Goal: Book appointment/travel/reservation

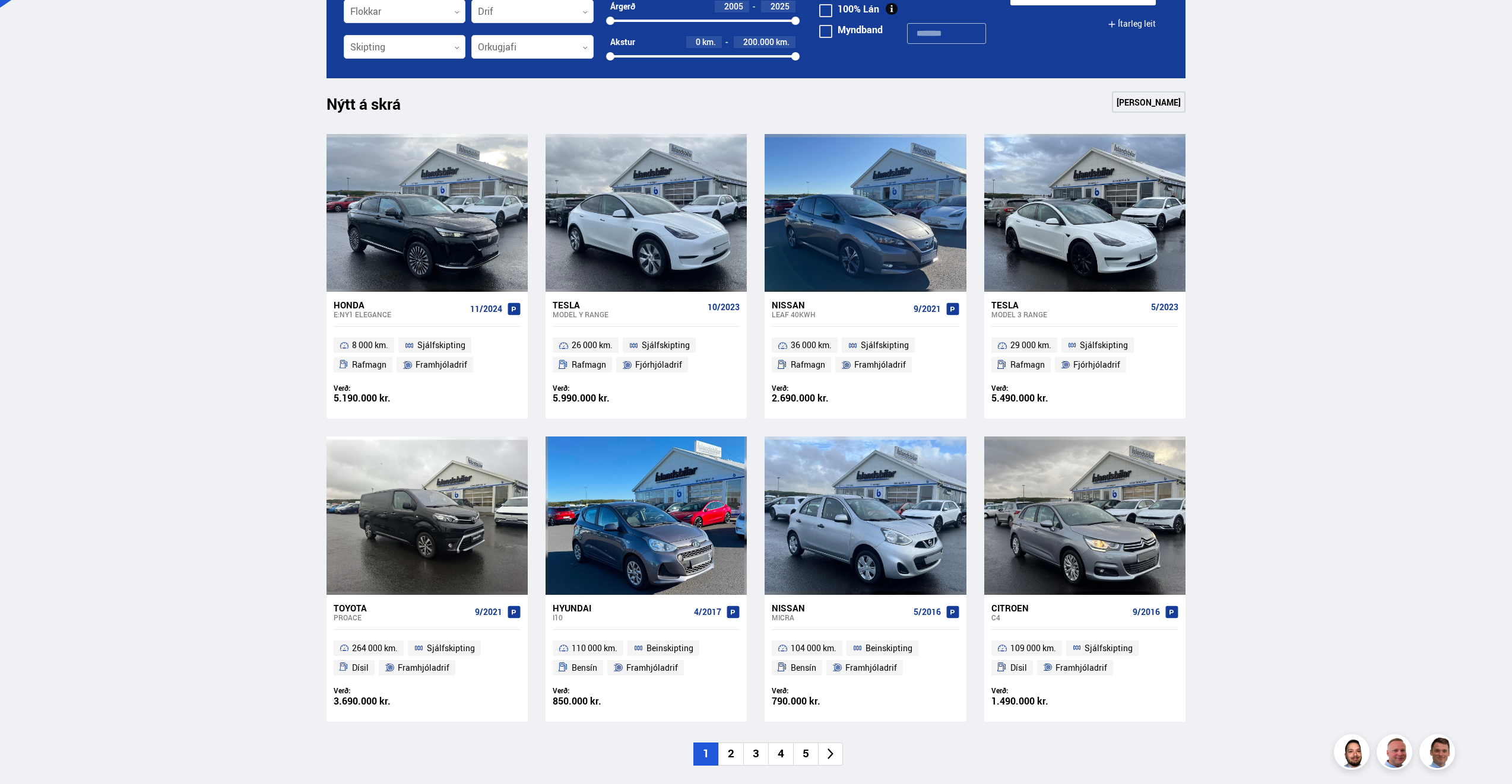
scroll to position [415, 0]
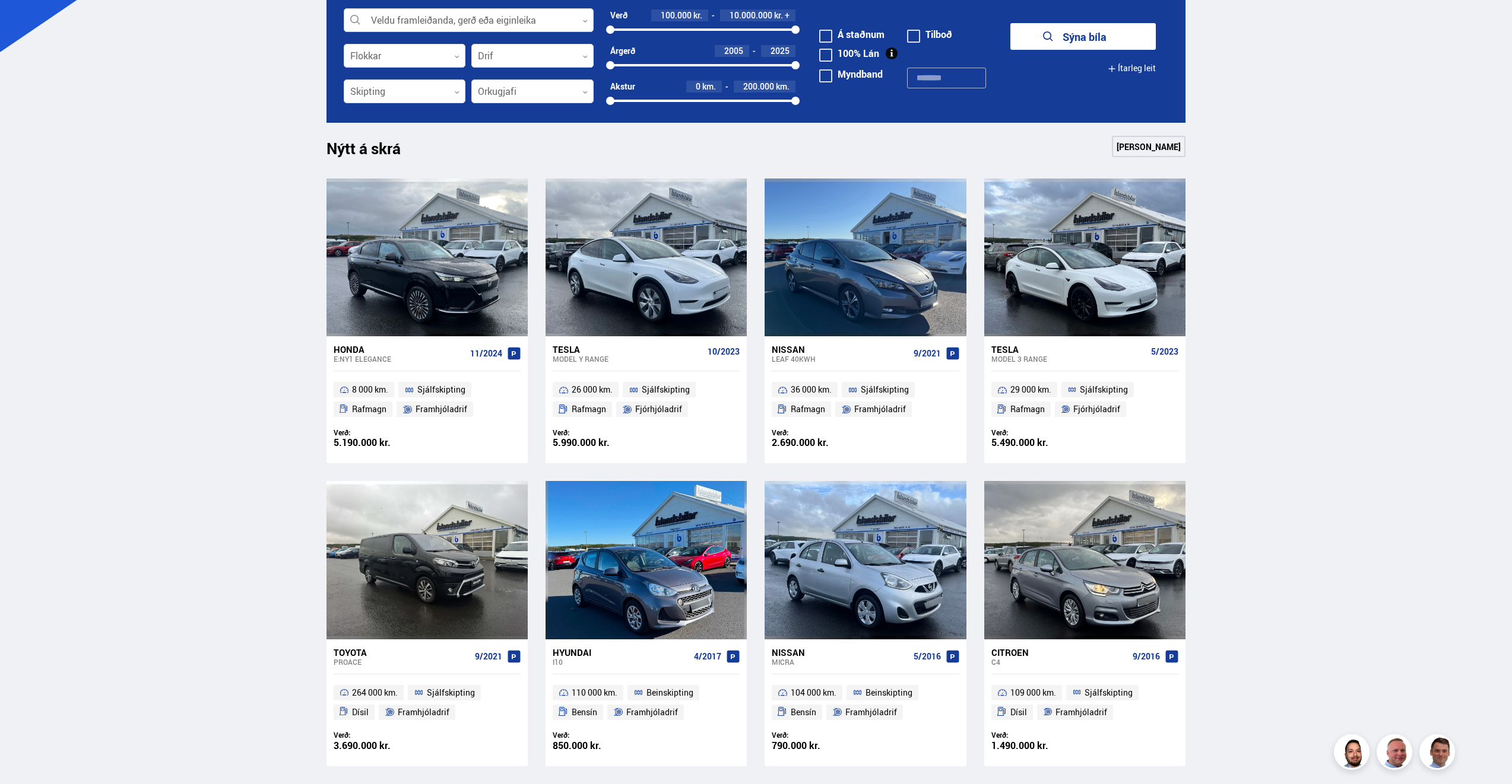
click at [425, 22] on div at bounding box center [468, 20] width 250 height 24
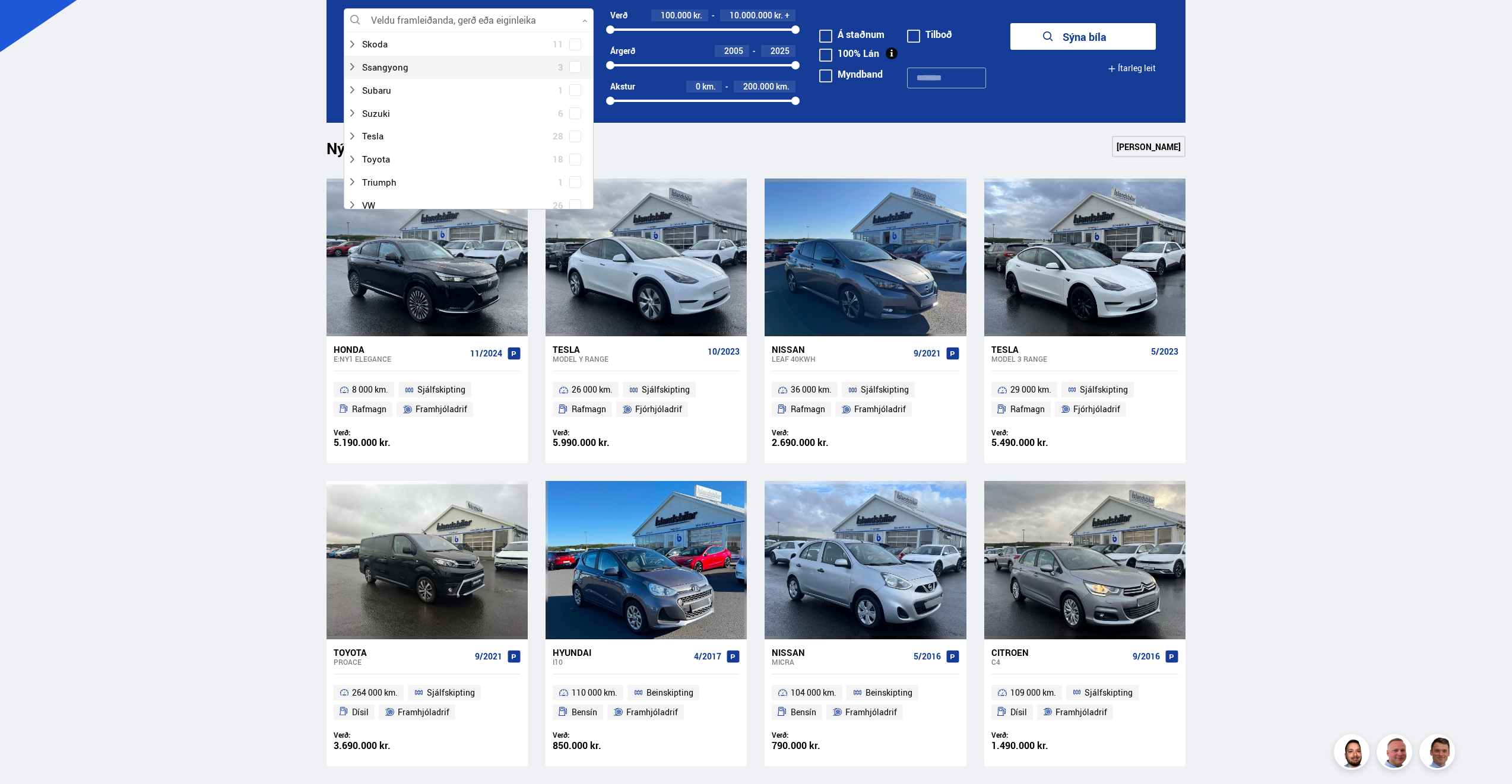
scroll to position [830, 0]
click at [350, 106] on icon at bounding box center [351, 108] width 10 height 10
click at [575, 131] on span at bounding box center [575, 131] width 10 height 1
click at [573, 132] on span at bounding box center [575, 130] width 4 height 4
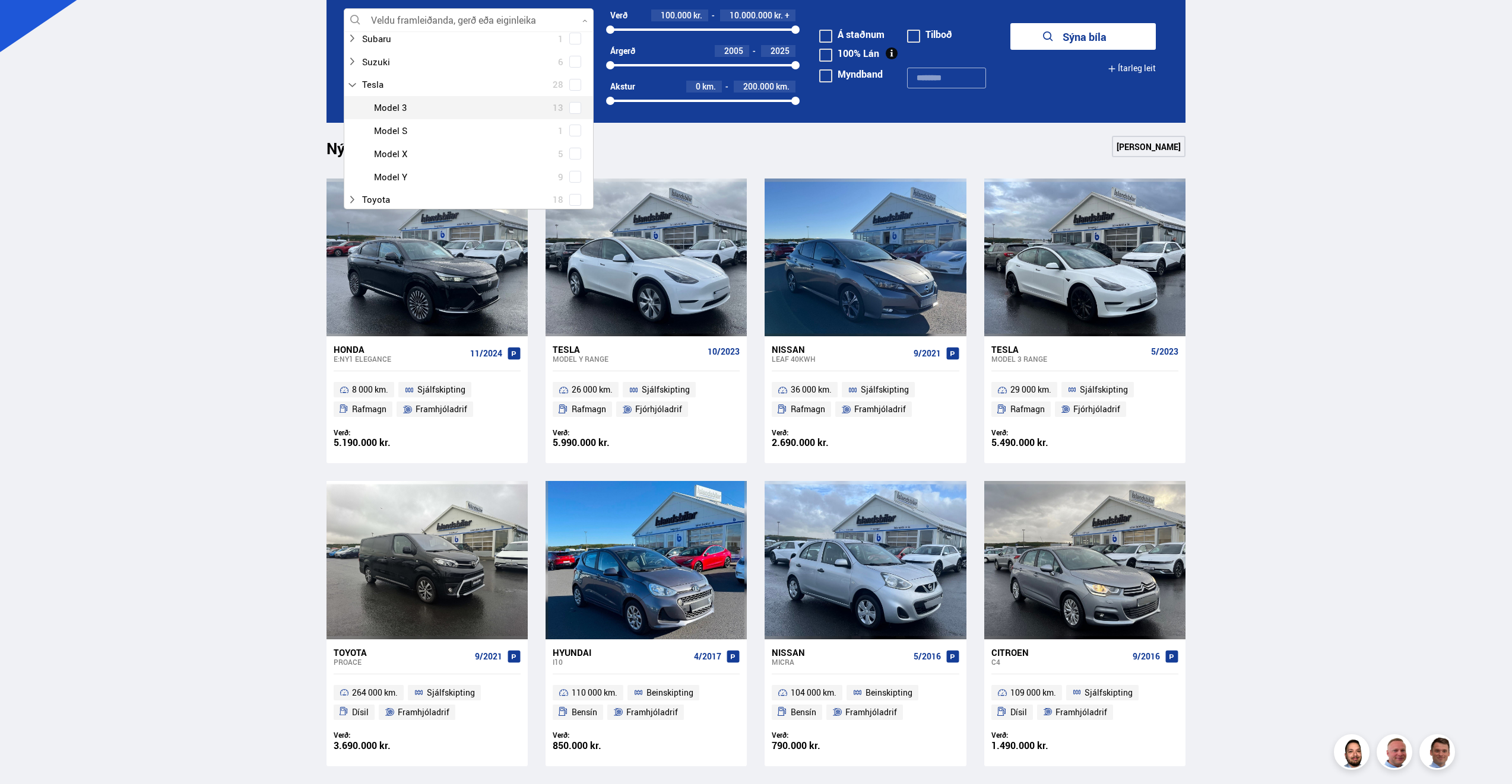
scroll to position [830, 0]
click at [573, 198] on span at bounding box center [575, 199] width 4 height 4
click at [1050, 35] on icon "submit" at bounding box center [1044, 36] width 14 height 14
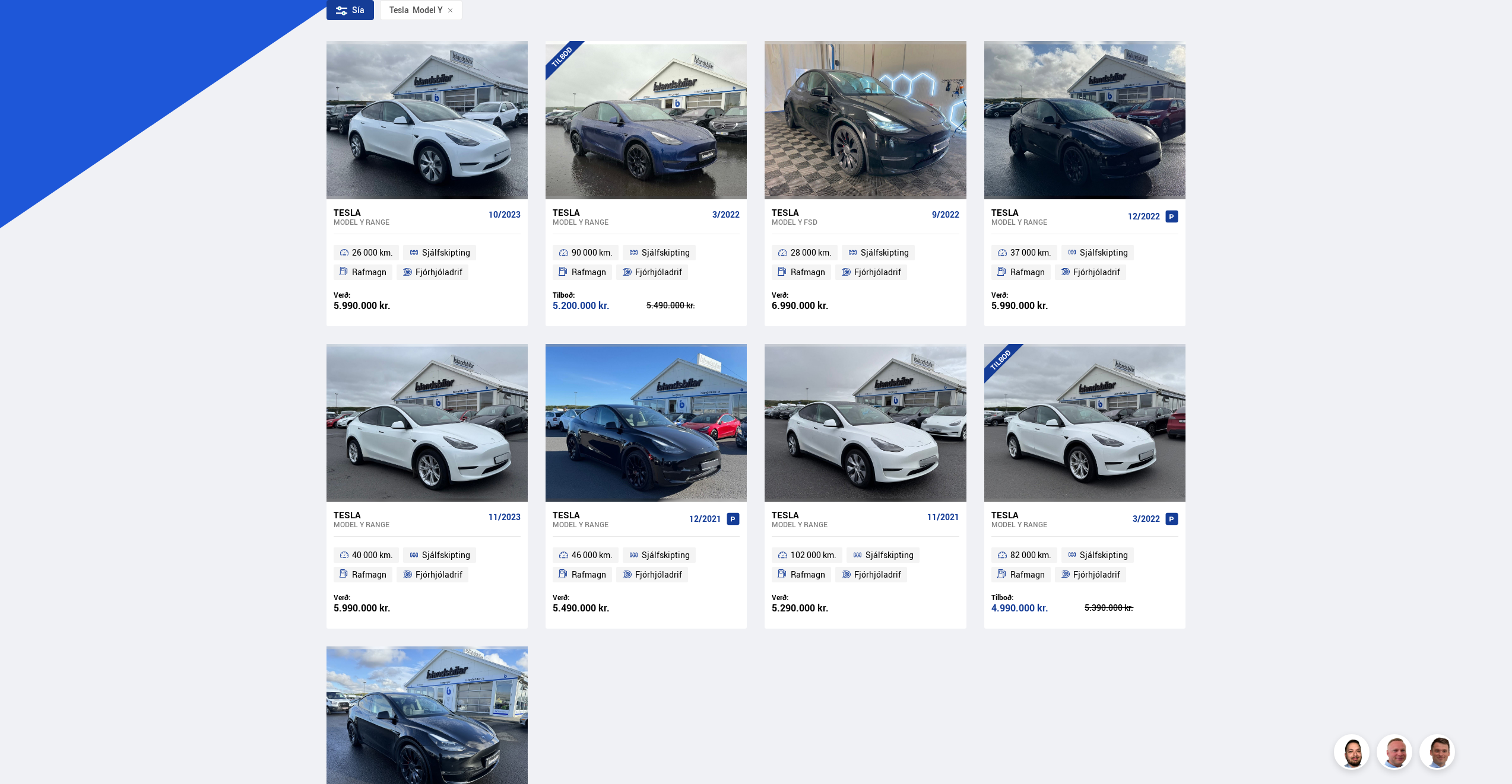
scroll to position [237, 0]
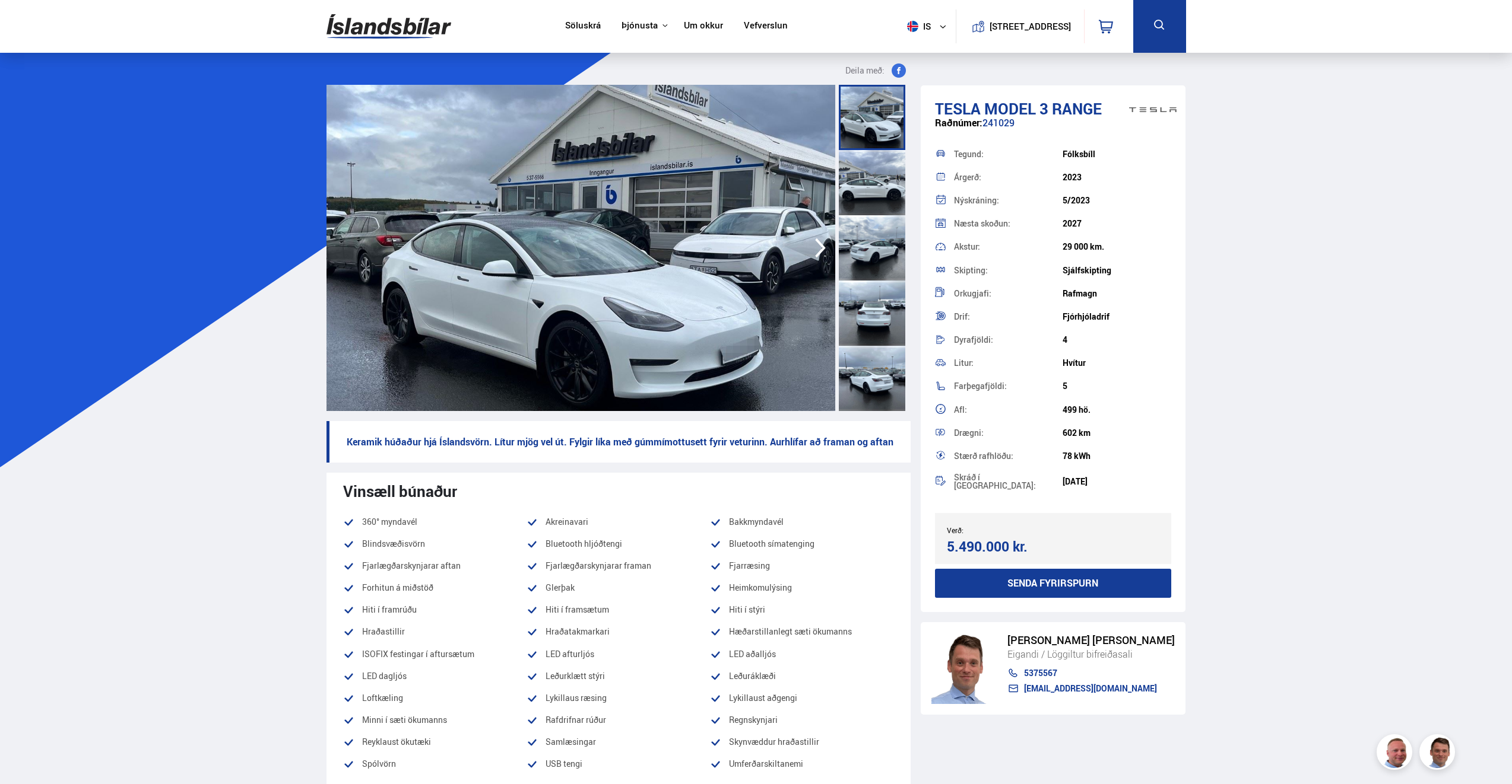
click at [859, 253] on div at bounding box center [872, 247] width 67 height 65
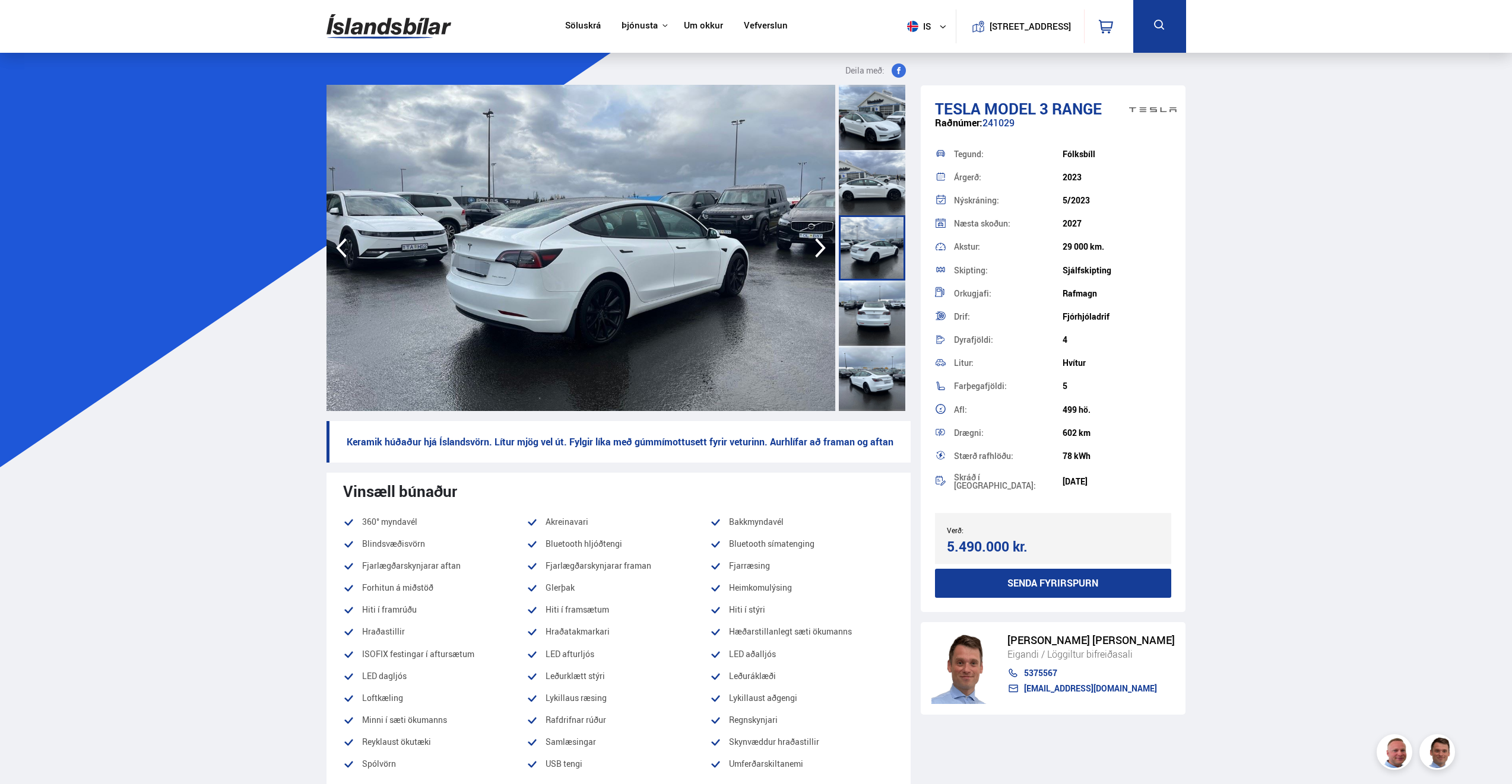
click at [873, 209] on div at bounding box center [872, 182] width 67 height 65
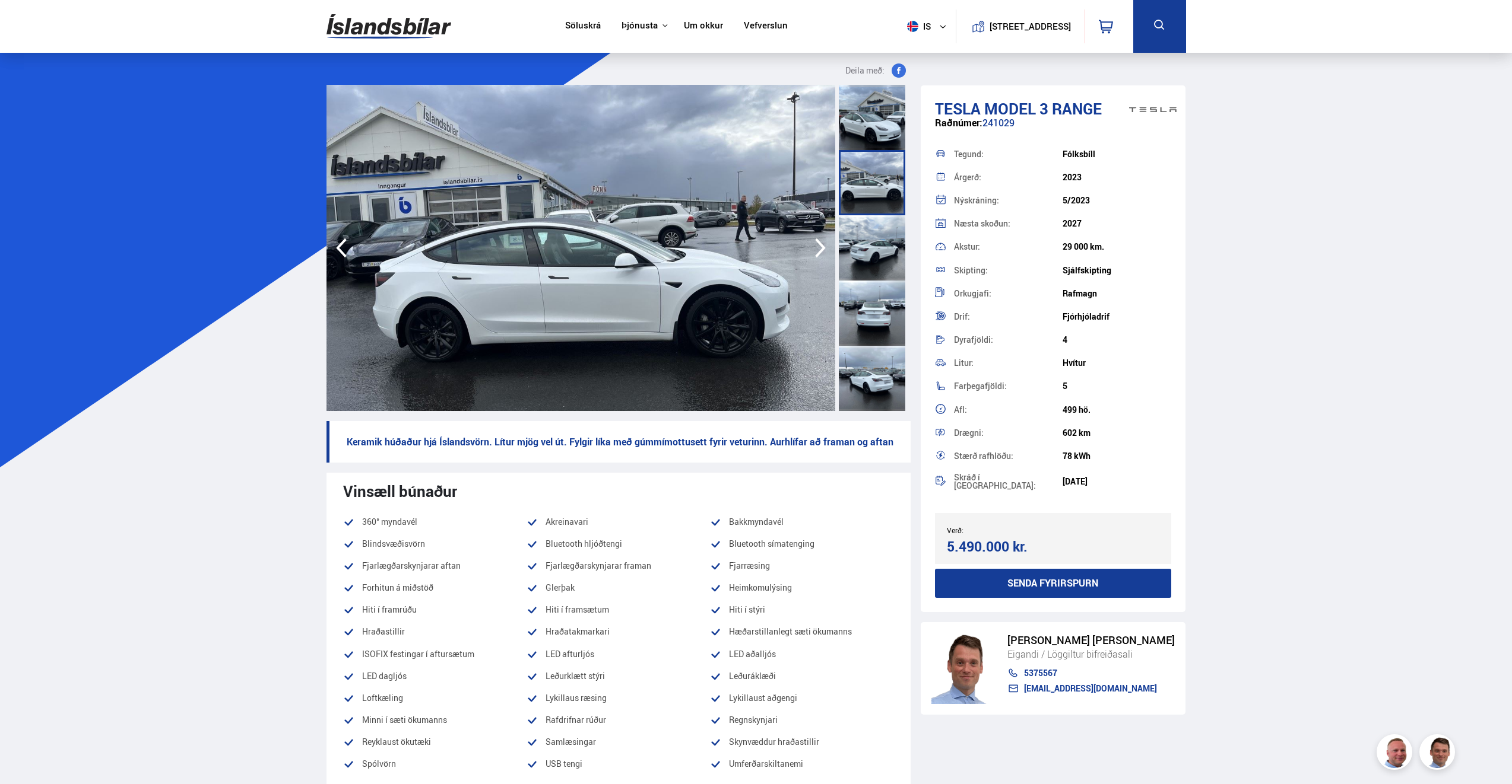
click at [876, 138] on div at bounding box center [872, 116] width 67 height 65
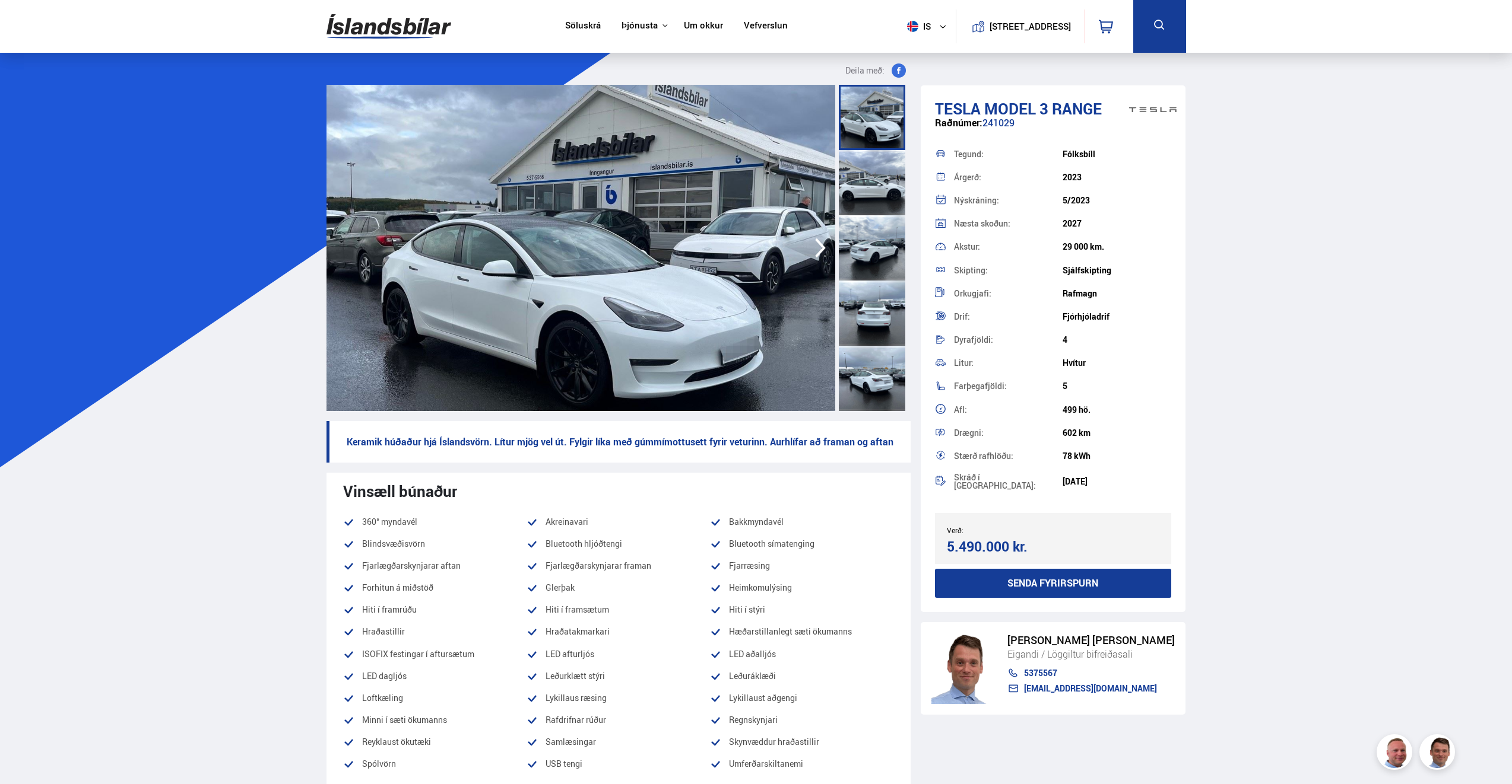
click at [879, 330] on div at bounding box center [872, 313] width 67 height 65
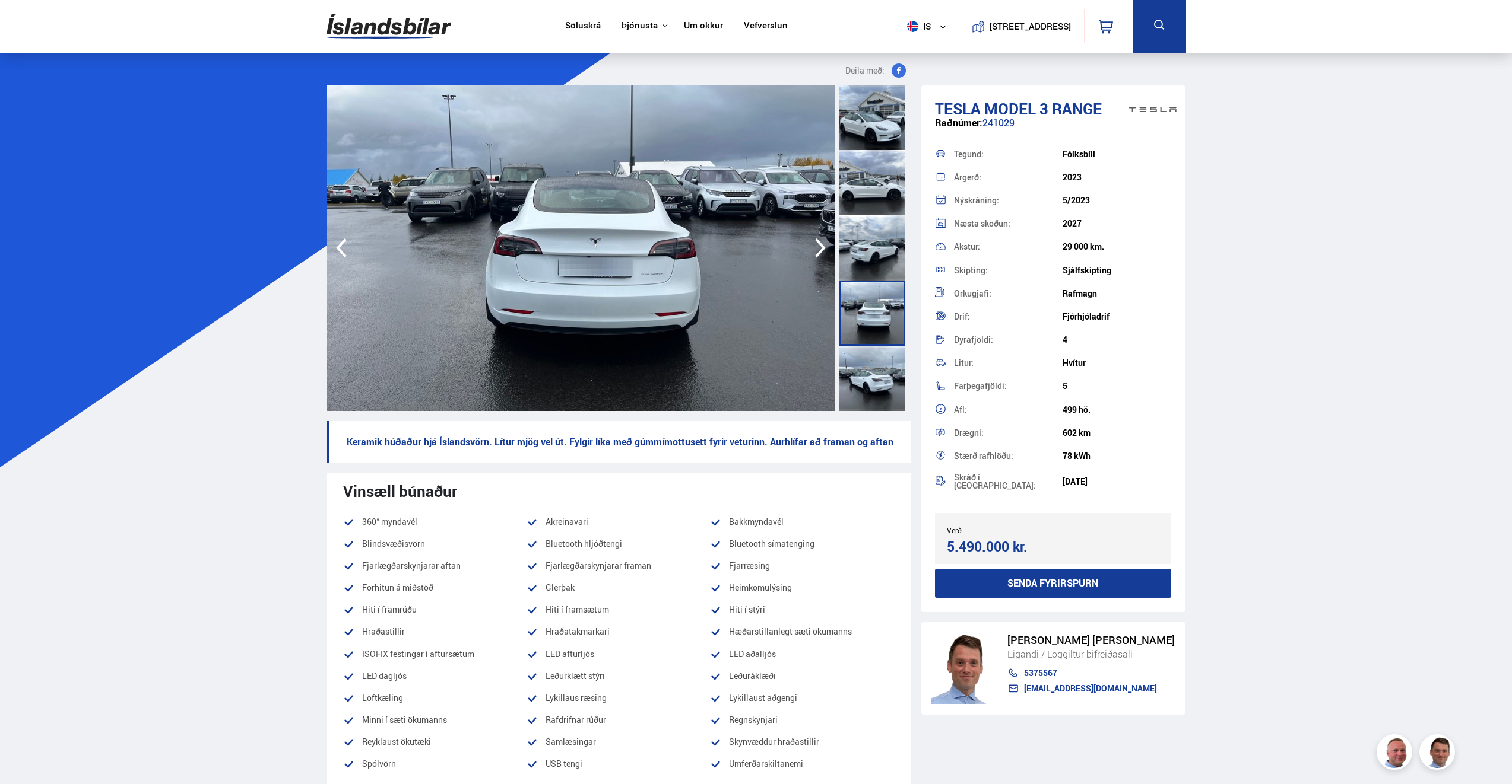
click at [875, 373] on div at bounding box center [872, 378] width 67 height 65
